Goal: Transaction & Acquisition: Purchase product/service

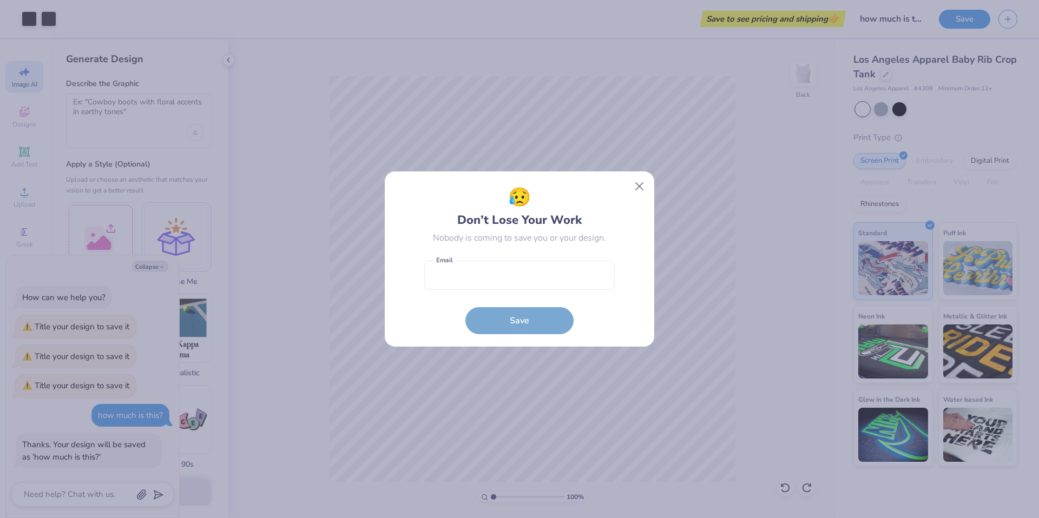
select select "4"
type textarea "x"
click at [639, 187] on button "Close" at bounding box center [639, 186] width 21 height 21
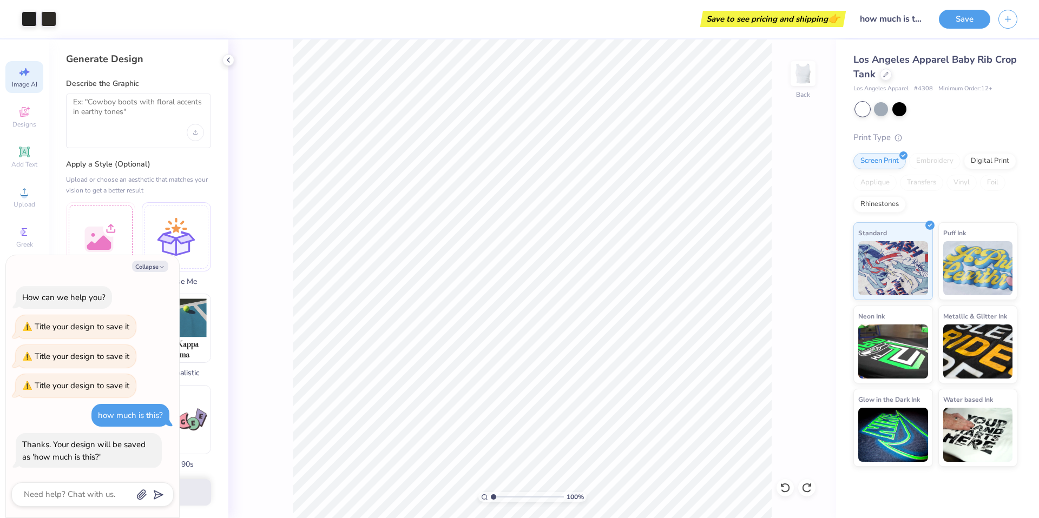
click at [778, 18] on div "Save to see pricing and shipping 👉" at bounding box center [773, 19] width 140 height 16
click at [879, 19] on input "how much is this?" at bounding box center [878, 19] width 106 height 22
click at [958, 20] on button "Save" at bounding box center [964, 17] width 51 height 19
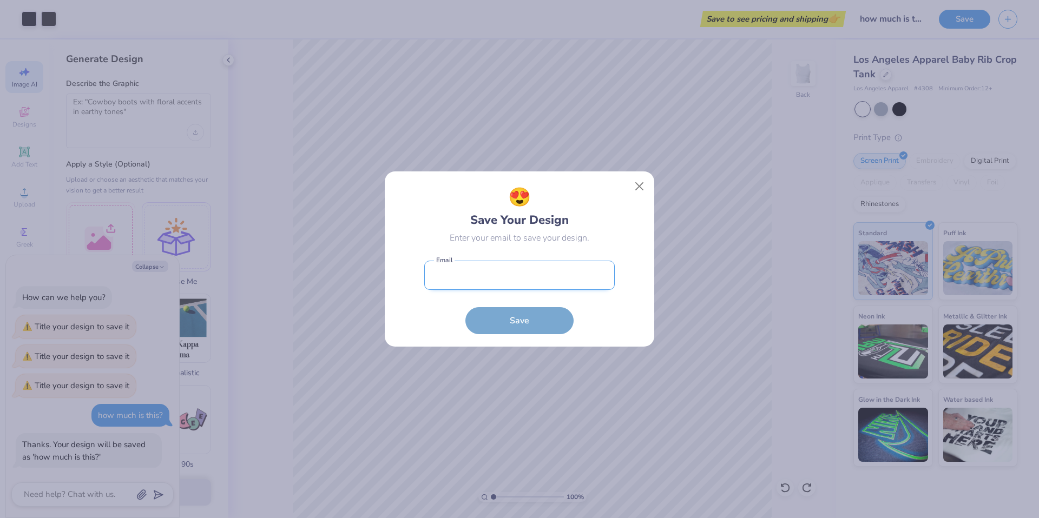
click at [477, 279] on input "email" at bounding box center [519, 276] width 190 height 30
type input "[EMAIL_ADDRESS][DOMAIN_NAME]"
click at [496, 317] on button "Save" at bounding box center [519, 320] width 108 height 27
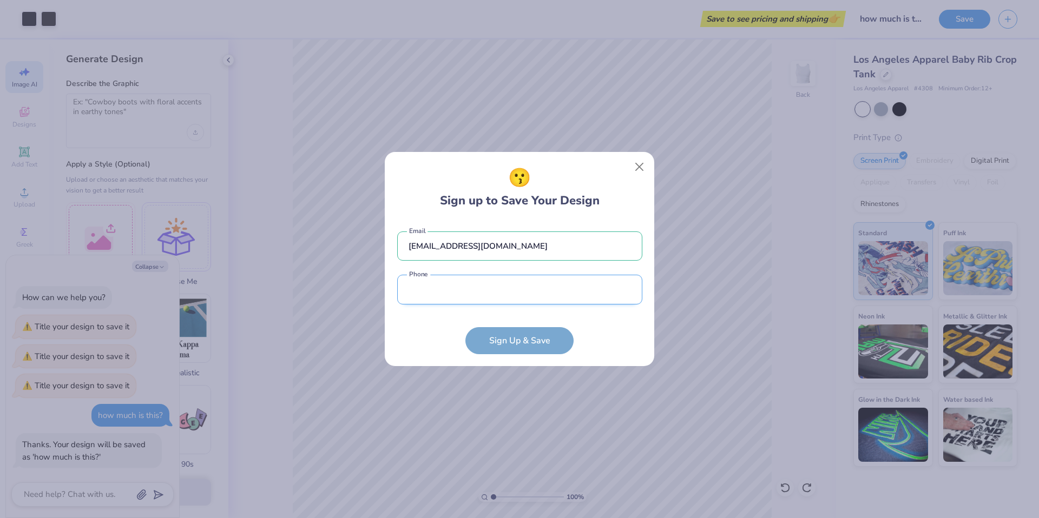
click at [511, 291] on input "tel" at bounding box center [519, 290] width 245 height 30
type input "[PHONE_NUMBER]"
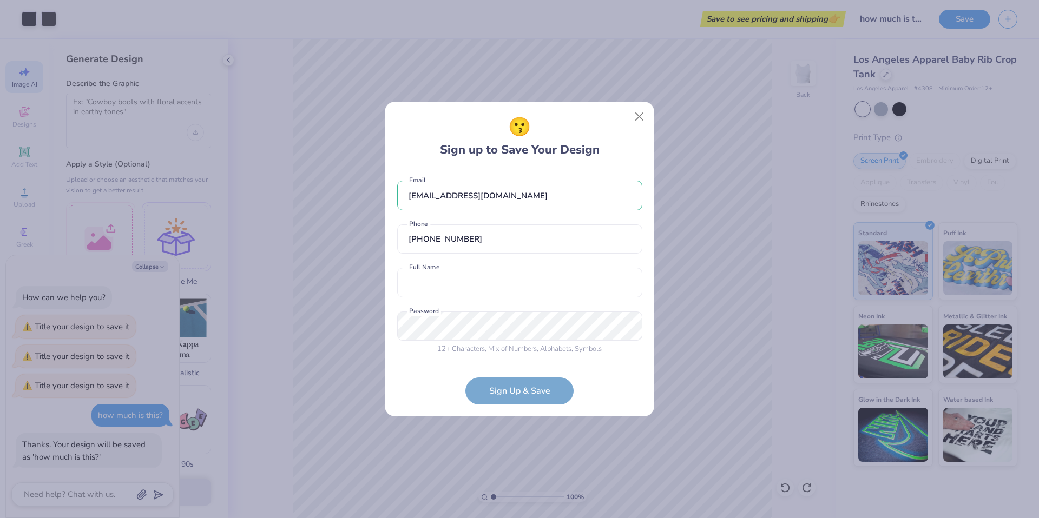
click at [719, 130] on div "😗 Sign up to Save Your Design [EMAIL_ADDRESS][DOMAIN_NAME] Email [PHONE_NUMBER]…" at bounding box center [519, 259] width 1039 height 518
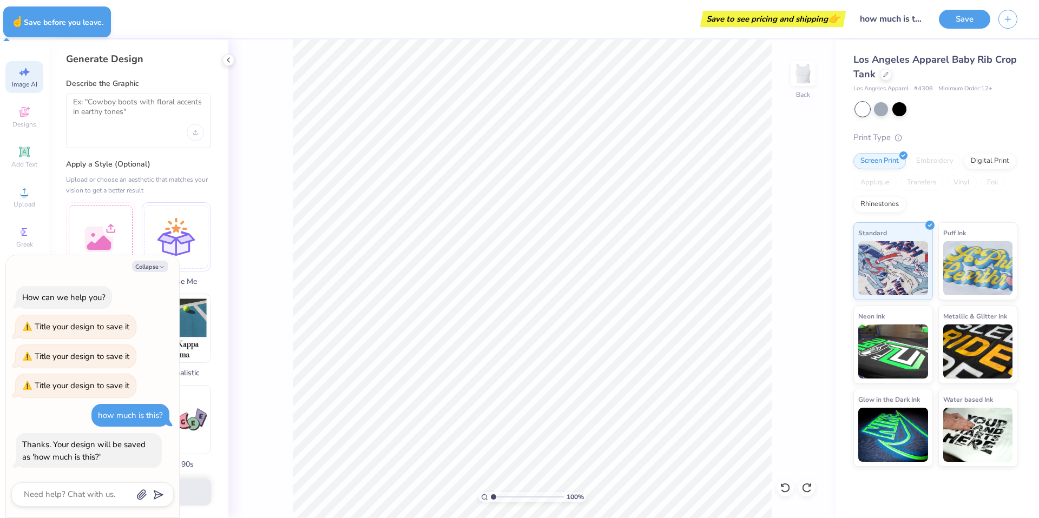
type textarea "x"
